Goal: Task Accomplishment & Management: Manage account settings

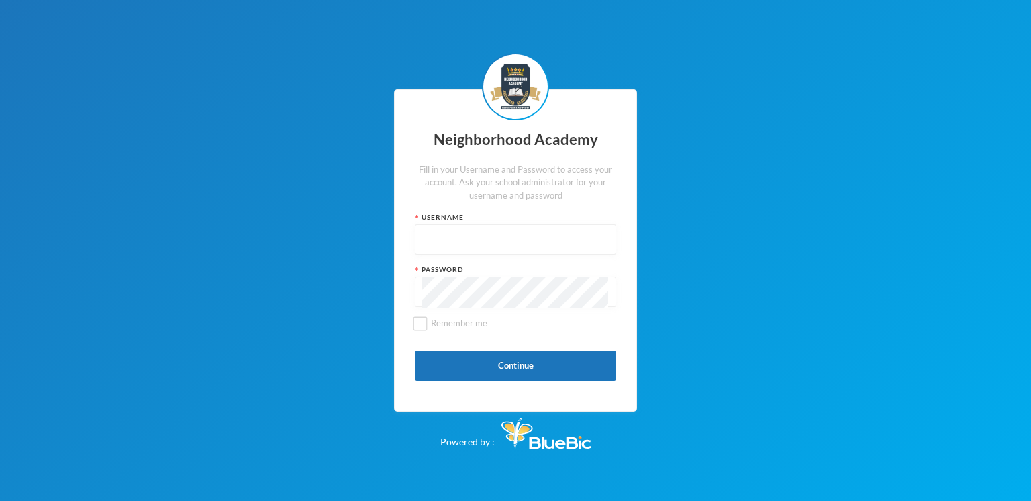
click at [479, 234] on input "text" at bounding box center [515, 240] width 187 height 30
click at [462, 243] on input "text" at bounding box center [515, 240] width 187 height 30
click at [515, 365] on button "Continue" at bounding box center [515, 365] width 201 height 30
click at [481, 244] on input "Admin" at bounding box center [515, 240] width 187 height 30
type input "A"
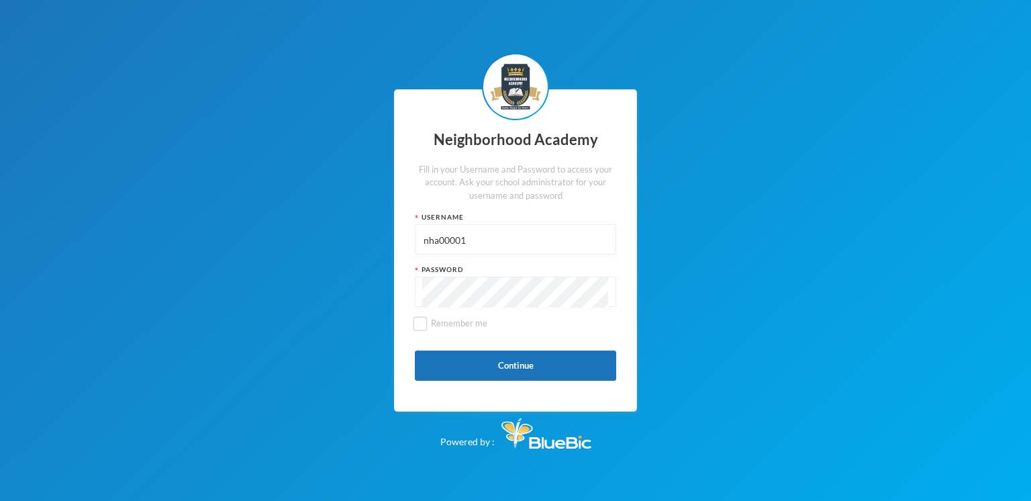
type input "nha00001"
click at [516, 362] on button "Continue" at bounding box center [515, 365] width 201 height 30
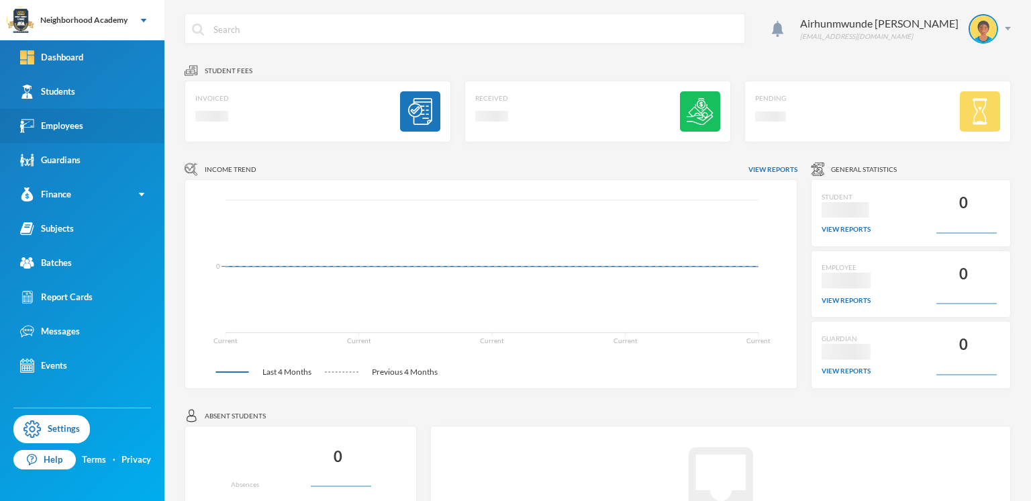
click at [71, 125] on div "Employees" at bounding box center [51, 126] width 63 height 14
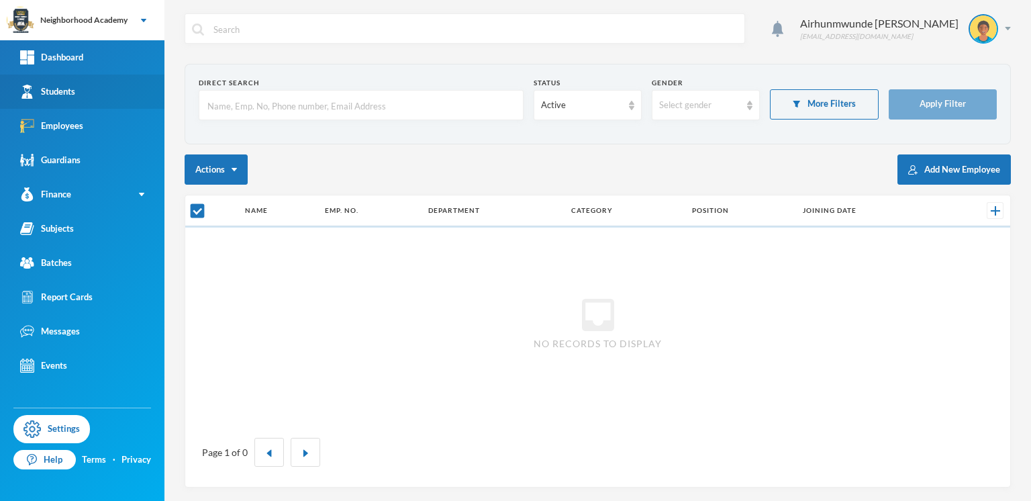
click at [62, 92] on div "Students" at bounding box center [47, 92] width 55 height 14
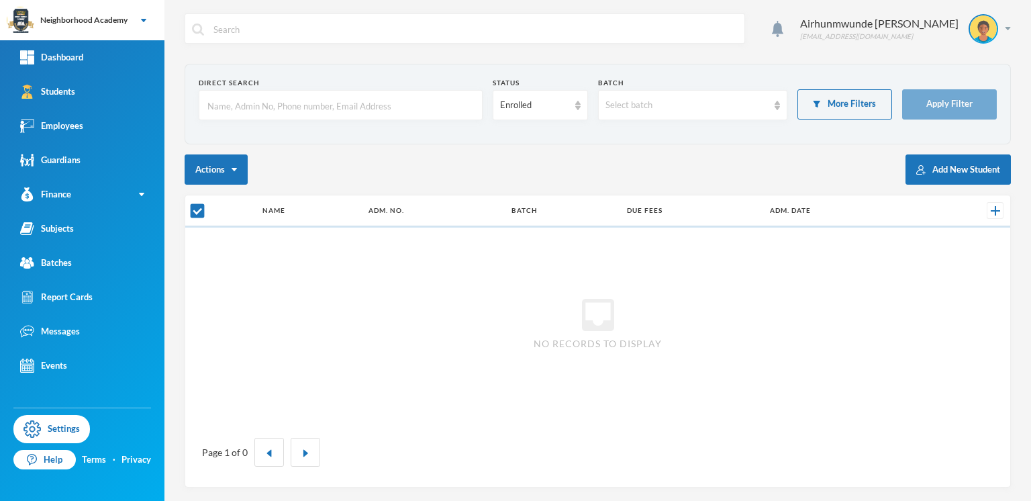
checkbox input "false"
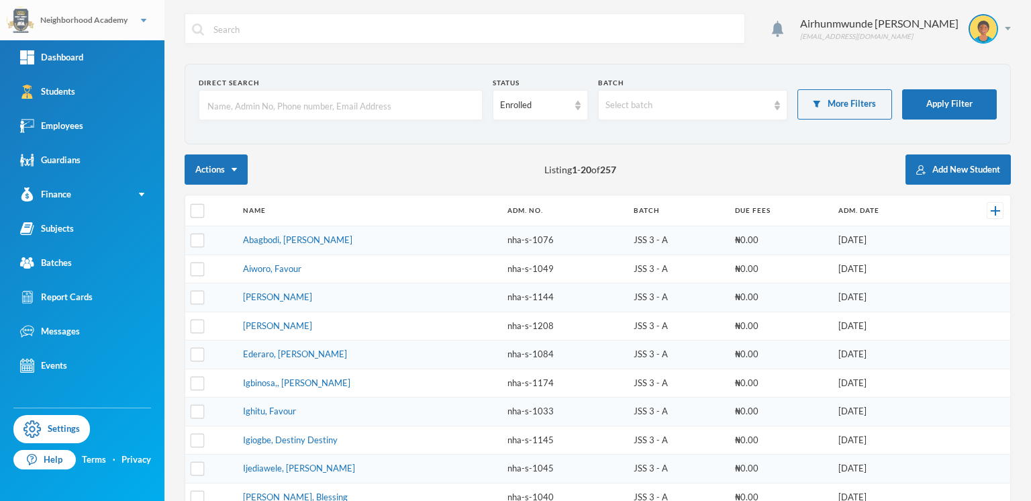
click at [144, 22] on div "Neighborhood Academy" at bounding box center [82, 20] width 164 height 40
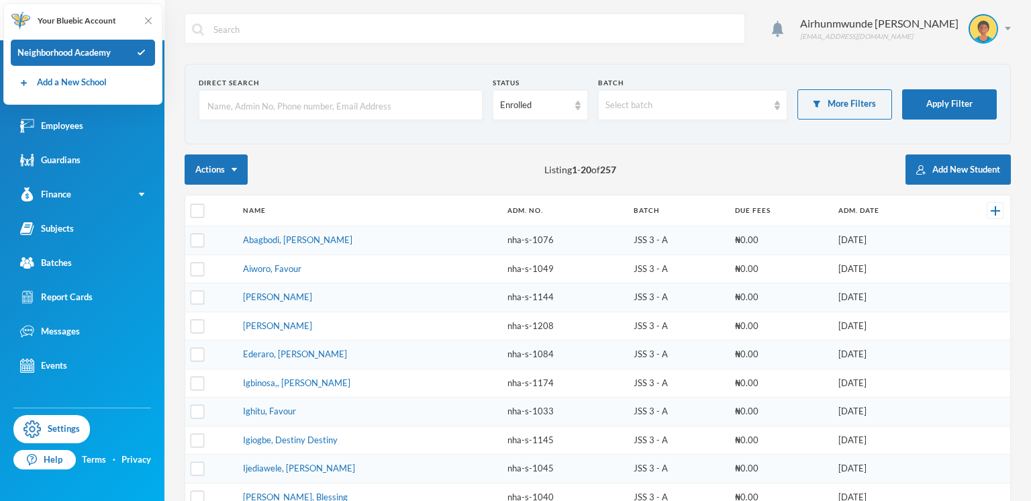
click at [245, 36] on input "text" at bounding box center [475, 29] width 526 height 30
click at [322, 15] on input "text" at bounding box center [475, 29] width 526 height 30
click at [307, 91] on input "text" at bounding box center [340, 106] width 269 height 30
click at [1005, 27] on img at bounding box center [1008, 28] width 6 height 3
click at [979, 97] on button "Logout" at bounding box center [962, 98] width 60 height 20
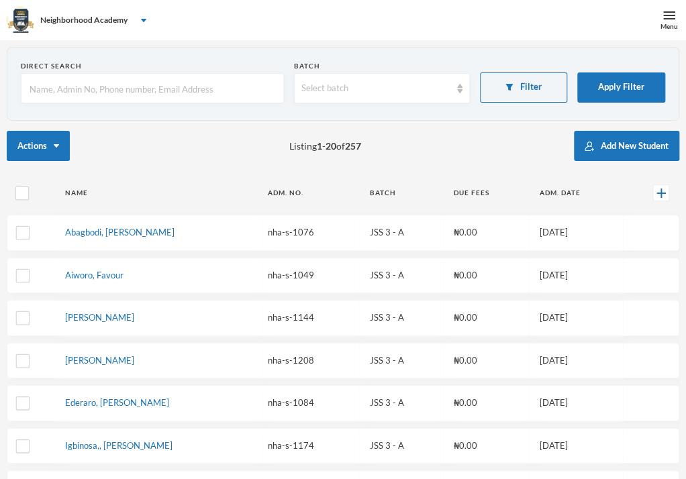
scroll to position [72, 0]
click at [667, 24] on div "Menu" at bounding box center [668, 26] width 17 height 10
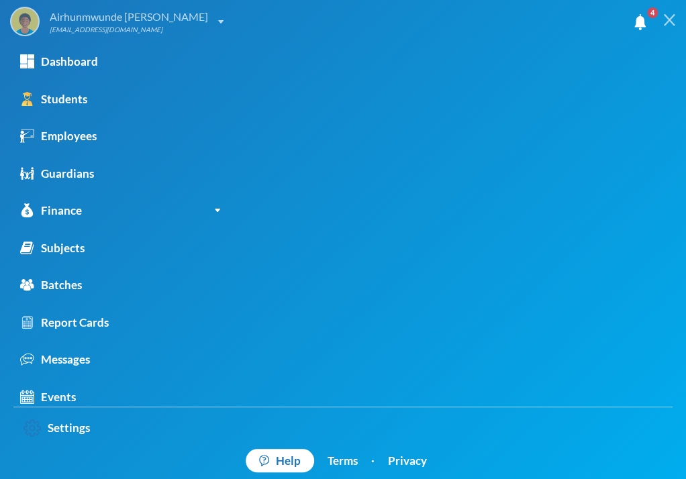
click at [132, 26] on div "Cairhunmwunde@hotmail.com" at bounding box center [129, 30] width 158 height 10
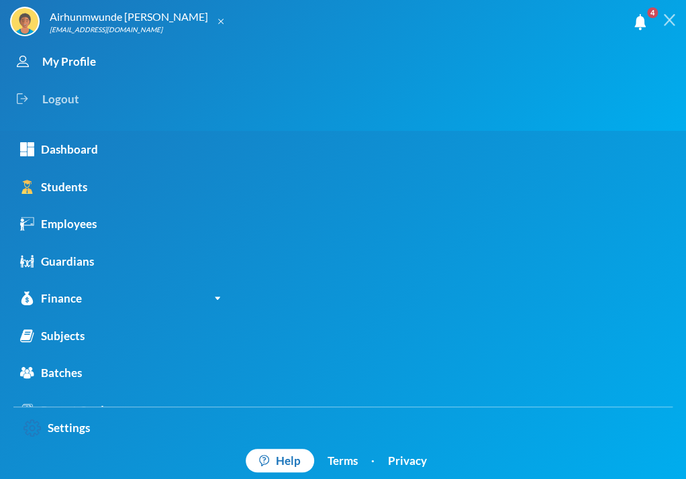
click at [70, 97] on div "Logout" at bounding box center [331, 100] width 642 height 38
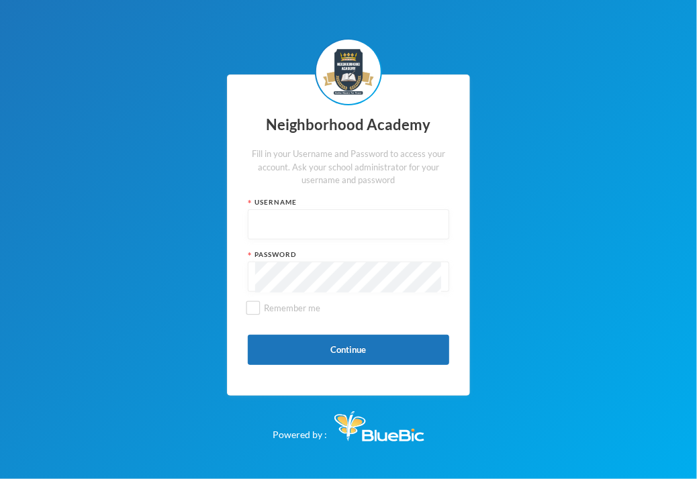
type input "nha00001"
